Goal: Share content

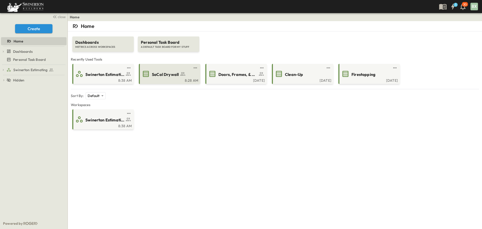
click at [165, 77] on span "SoCal Drywall" at bounding box center [165, 75] width 27 height 6
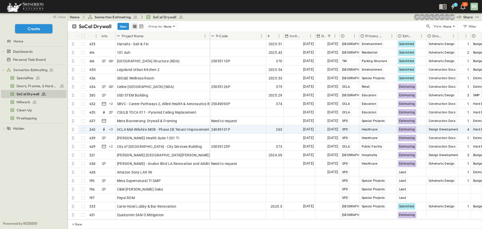
scroll to position [3572, 0]
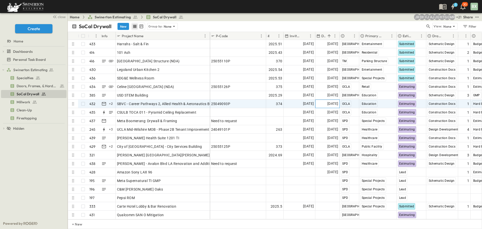
click at [327, 101] on span "[DATE]" at bounding box center [332, 104] width 11 height 6
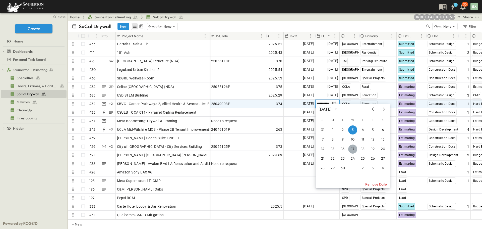
click at [352, 149] on button "17" at bounding box center [352, 148] width 9 height 9
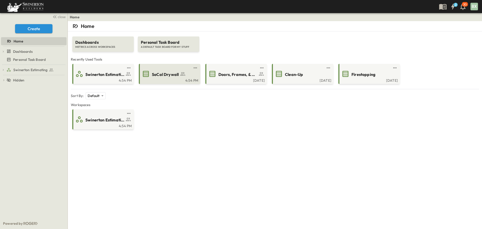
click at [169, 78] on div "SoCal Drywall" at bounding box center [169, 74] width 54 height 8
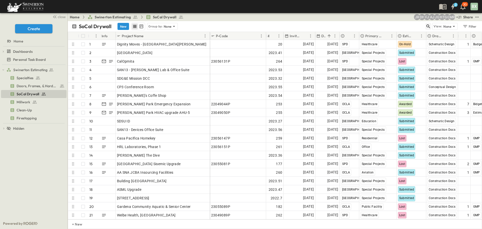
click at [427, 26] on icon "button" at bounding box center [428, 26] width 5 height 5
paste input "******"
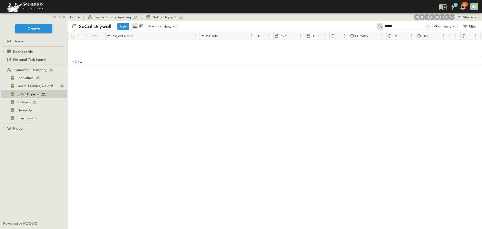
click at [398, 26] on input "******" at bounding box center [401, 26] width 35 height 7
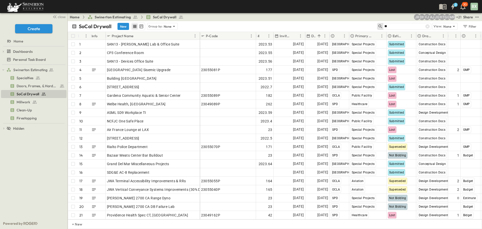
type input "*"
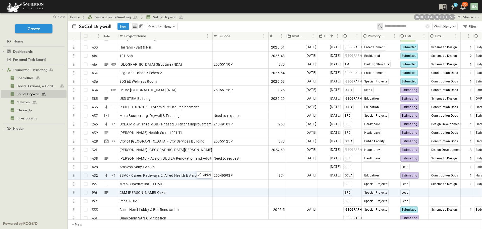
scroll to position [3572, 0]
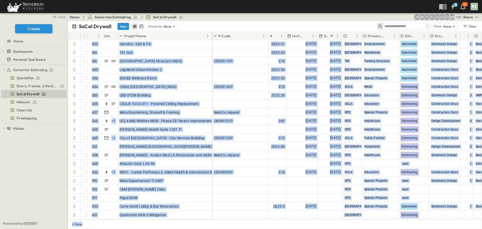
drag, startPoint x: 298, startPoint y: 219, endPoint x: 331, endPoint y: 216, distance: 33.5
click at [331, 216] on div "# Info Project Name P-Code Estimate Number Invite Date Due Date Region Primary …" at bounding box center [275, 130] width 414 height 197
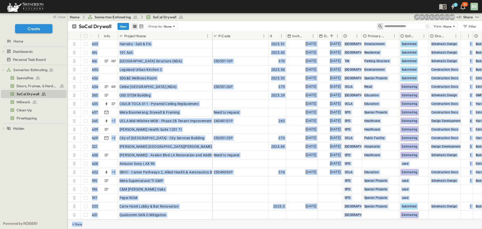
click at [299, 220] on div "+ New" at bounding box center [275, 224] width 414 height 10
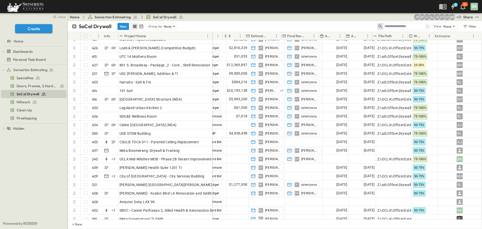
scroll to position [3530, 270]
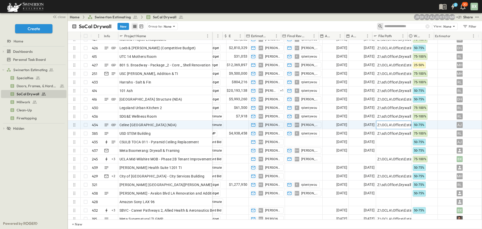
click at [381, 125] on span "Z:\OCLA\Office\Estimating Shared\OCLA DRYWALL DIVISION\00.---2025 Estimates\375…" at bounding box center [488, 124] width 222 height 5
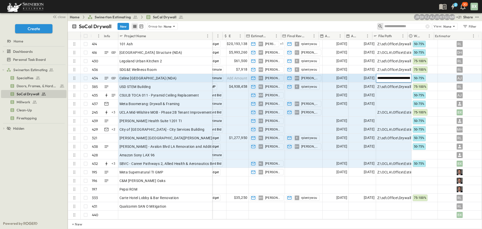
scroll to position [3580, 270]
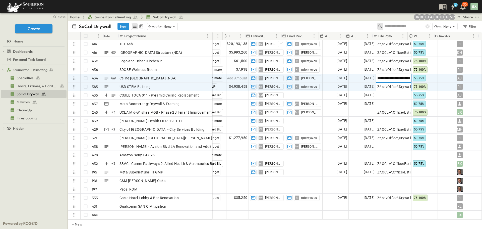
click at [397, 84] on span "Z:\sd\Office\Drywall\Bids\2025 Bids\2025_29_USD STEM Building" at bounding box center [431, 86] width 109 height 5
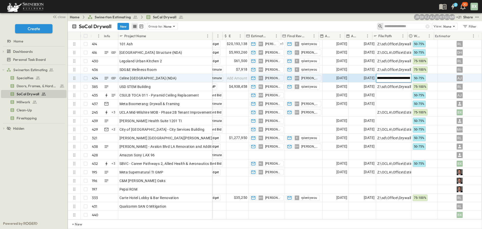
scroll to position [0, 0]
drag, startPoint x: 406, startPoint y: 74, endPoint x: 349, endPoint y: 82, distance: 58.3
click at [335, 77] on div "**********" at bounding box center [242, 78] width 480 height 9
